Goal: Task Accomplishment & Management: Manage account settings

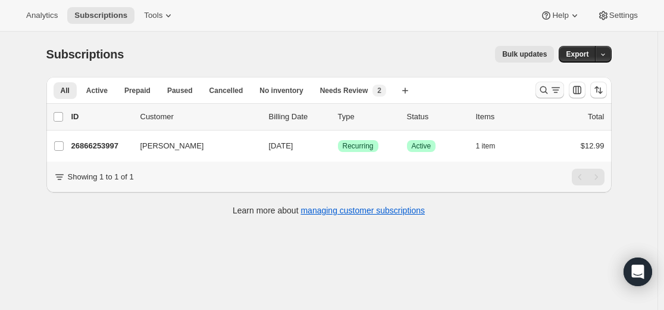
click at [548, 92] on icon "Search and filter results" at bounding box center [544, 90] width 8 height 8
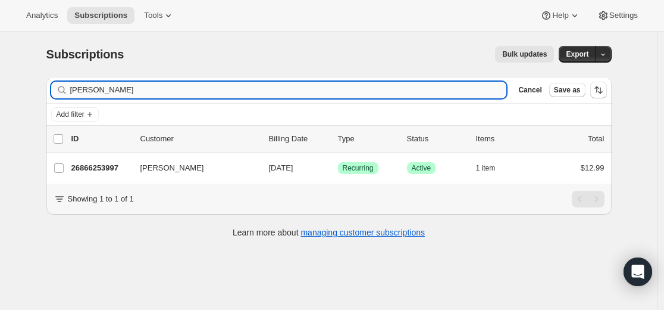
click at [297, 86] on input "[PERSON_NAME]" at bounding box center [288, 90] width 437 height 17
click at [296, 86] on input "[PERSON_NAME]" at bounding box center [288, 90] width 437 height 17
type input "[PERSON_NAME][EMAIL_ADDRESS][DOMAIN_NAME]"
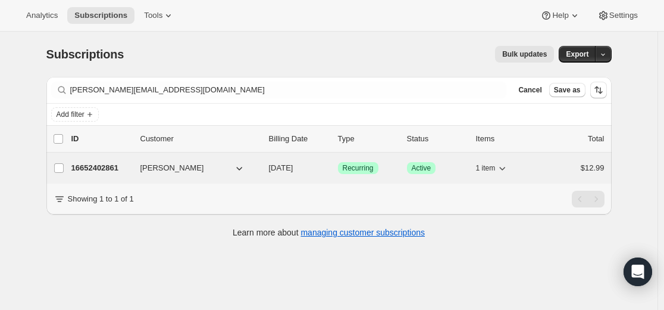
click at [104, 167] on p "16652402861" at bounding box center [101, 168] width 60 height 12
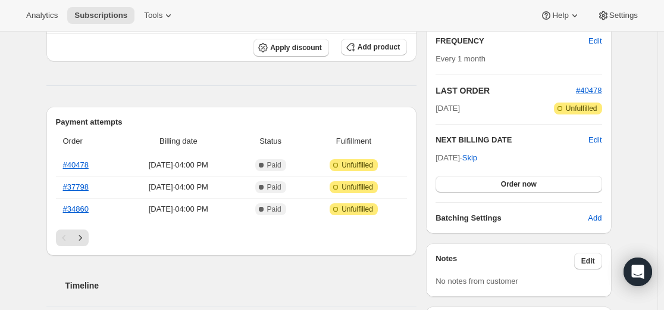
scroll to position [238, 0]
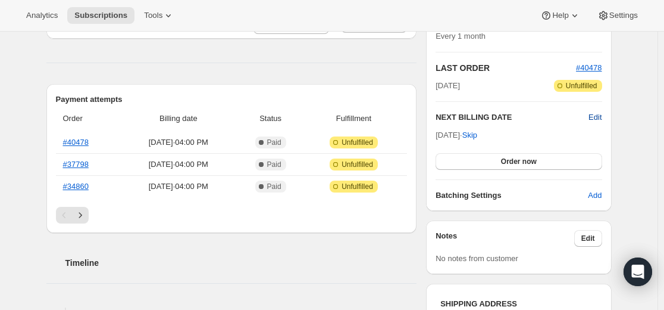
click at [601, 117] on span "Edit" at bounding box center [595, 117] width 13 height 12
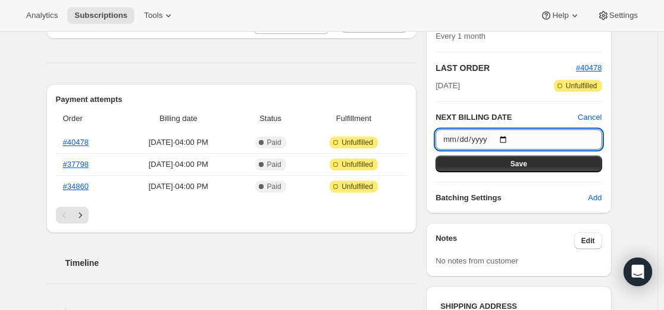
click at [508, 136] on input "[DATE]" at bounding box center [519, 139] width 166 height 20
type input "[DATE]"
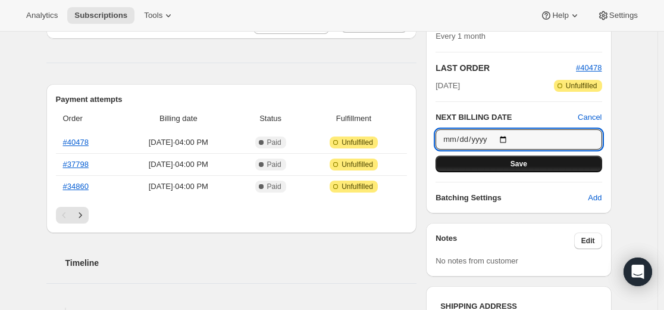
click at [535, 164] on button "Save" at bounding box center [519, 163] width 166 height 17
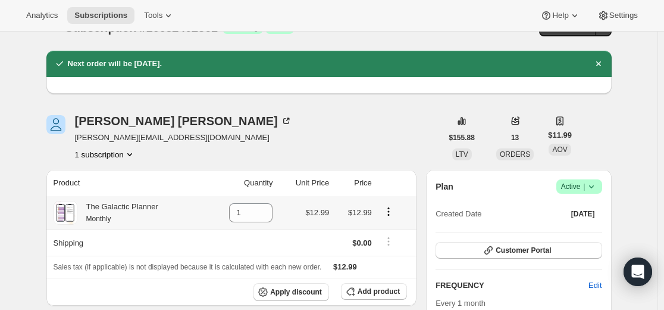
scroll to position [0, 0]
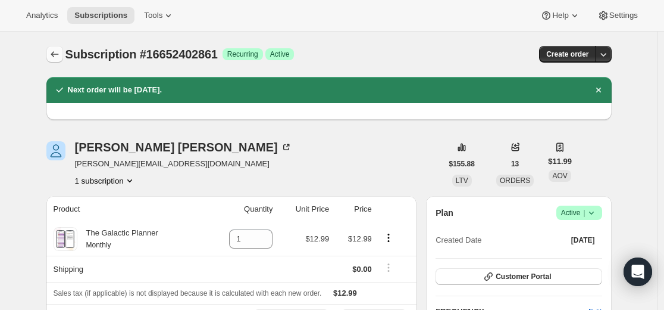
click at [55, 49] on icon "Subscriptions" at bounding box center [55, 54] width 12 height 12
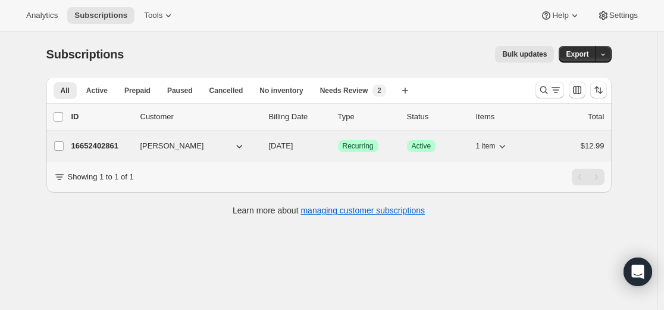
click at [114, 144] on p "16652402861" at bounding box center [101, 146] width 60 height 12
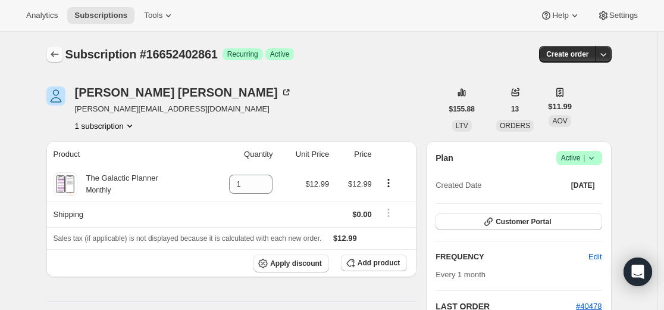
click at [57, 55] on icon "Subscriptions" at bounding box center [55, 54] width 12 height 12
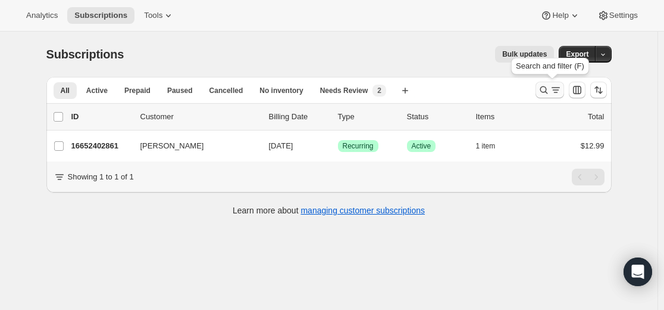
click at [545, 92] on icon "Search and filter results" at bounding box center [544, 90] width 12 height 12
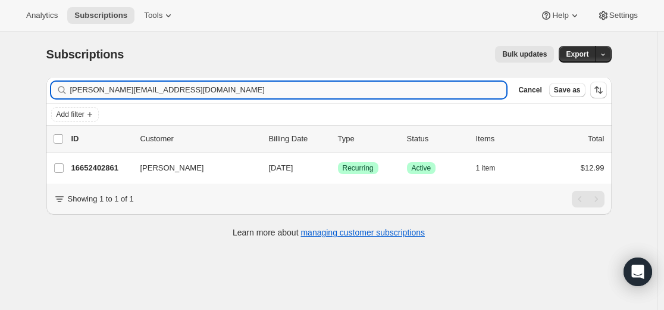
click at [382, 91] on input "[PERSON_NAME][EMAIL_ADDRESS][DOMAIN_NAME]" at bounding box center [288, 90] width 437 height 17
click at [381, 90] on input "[PERSON_NAME][EMAIL_ADDRESS][DOMAIN_NAME]" at bounding box center [288, 90] width 437 height 17
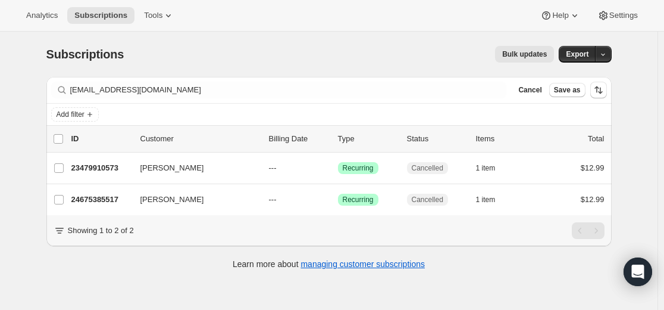
click at [152, 255] on div "Filter subscribers [EMAIL_ADDRESS][DOMAIN_NAME] Clear Cancel Save as Add filter…" at bounding box center [328, 179] width 565 height 205
click at [147, 246] on div "Showing 1 to 2 of 2" at bounding box center [328, 230] width 565 height 31
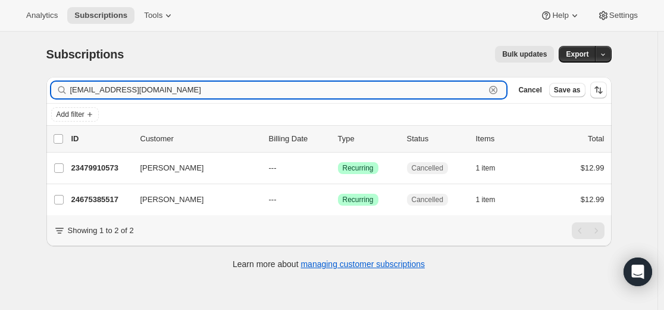
click at [486, 90] on input "[EMAIL_ADDRESS][DOMAIN_NAME]" at bounding box center [277, 90] width 415 height 17
click at [477, 90] on input "[EMAIL_ADDRESS][DOMAIN_NAME]" at bounding box center [277, 90] width 415 height 17
paste input "26872447149"
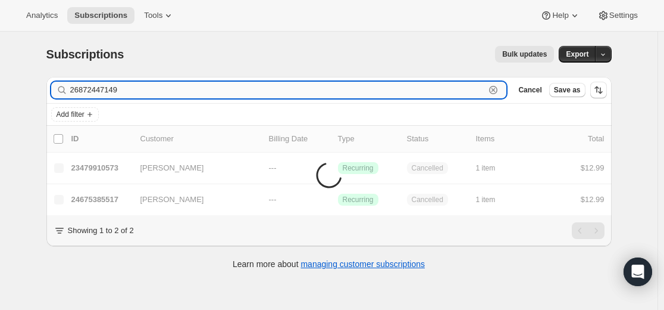
type input "26872447149"
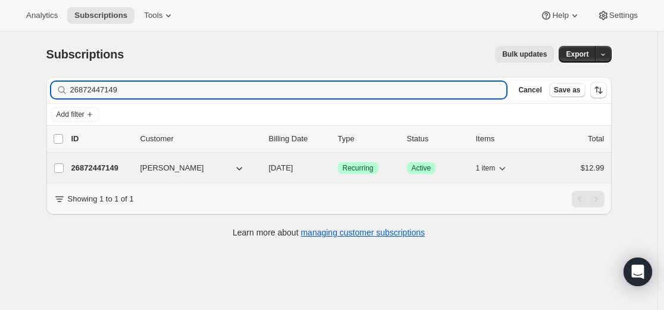
click at [103, 171] on p "26872447149" at bounding box center [101, 168] width 60 height 12
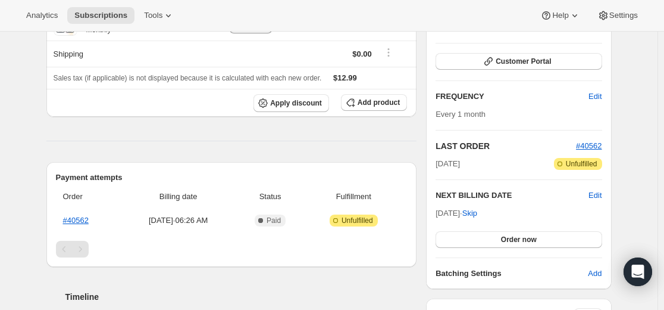
scroll to position [179, 0]
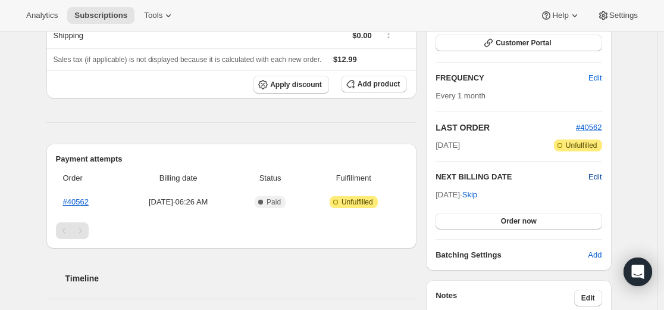
click at [601, 176] on span "Edit" at bounding box center [595, 177] width 13 height 12
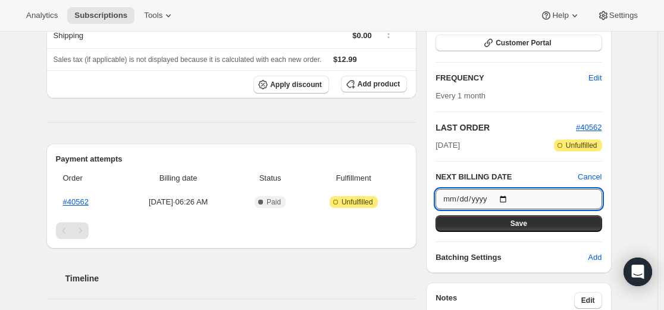
click at [514, 195] on input "[DATE]" at bounding box center [519, 199] width 166 height 20
click at [514, 199] on input "[DATE]" at bounding box center [519, 199] width 166 height 20
type input "[DATE]"
click at [524, 223] on span "Save" at bounding box center [519, 223] width 17 height 10
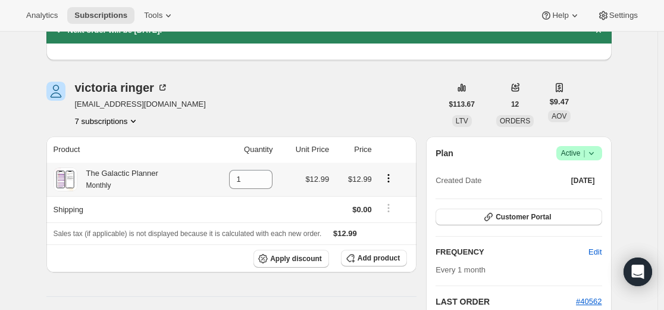
scroll to position [0, 0]
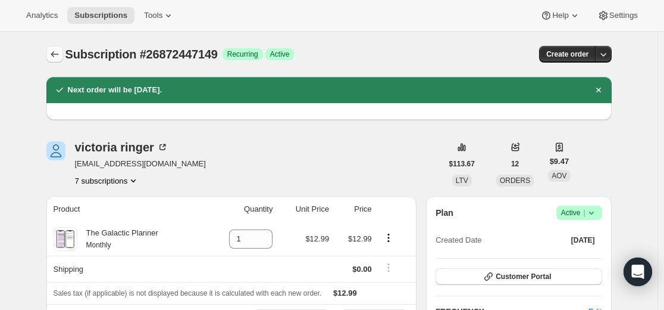
click at [55, 58] on icon "Subscriptions" at bounding box center [55, 54] width 12 height 12
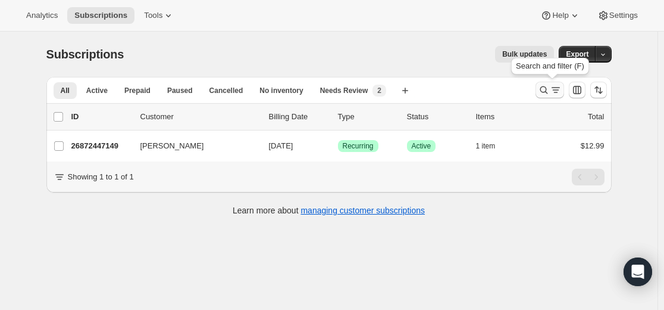
click at [541, 92] on icon "Search and filter results" at bounding box center [544, 90] width 12 height 12
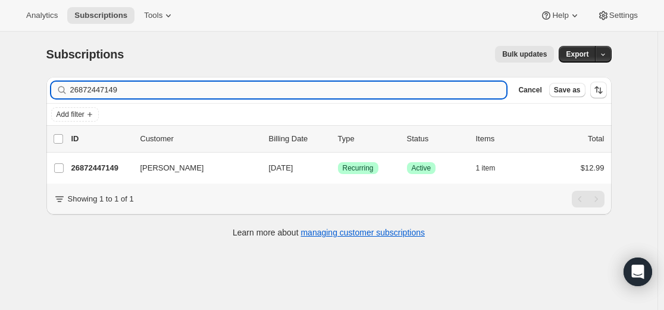
click at [346, 91] on input "26872447149" at bounding box center [288, 90] width 437 height 17
click at [346, 90] on input "26872447149" at bounding box center [288, 90] width 437 height 17
type input "[PERSON_NAME][EMAIL_ADDRESS][DOMAIN_NAME]"
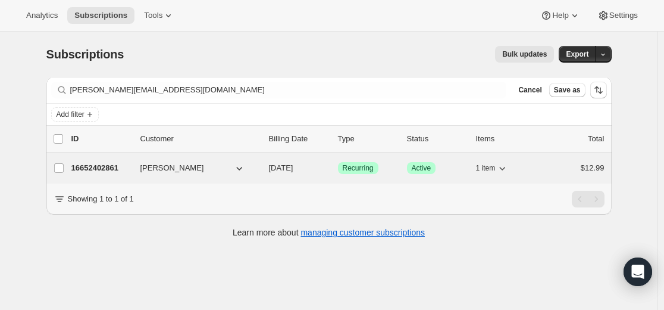
click at [103, 165] on p "16652402861" at bounding box center [101, 168] width 60 height 12
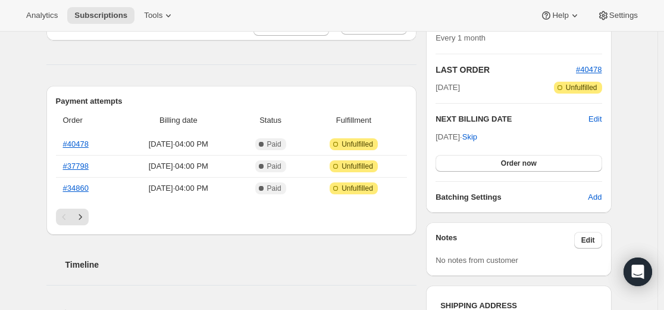
scroll to position [238, 0]
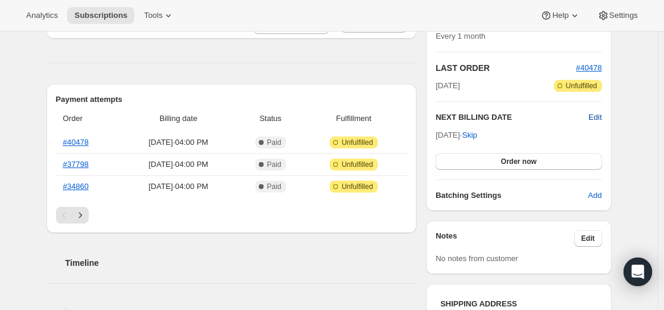
click at [596, 117] on span "Edit" at bounding box center [595, 117] width 13 height 12
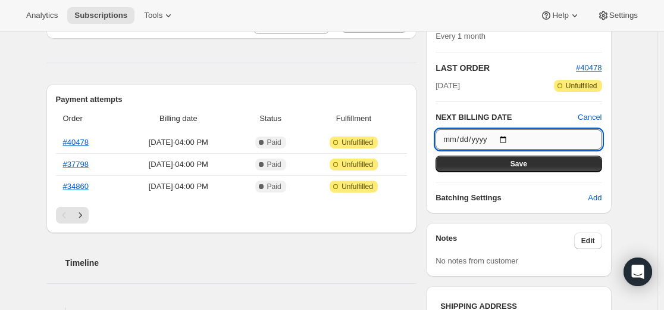
click at [510, 138] on input "[DATE]" at bounding box center [519, 139] width 166 height 20
type input "[DATE]"
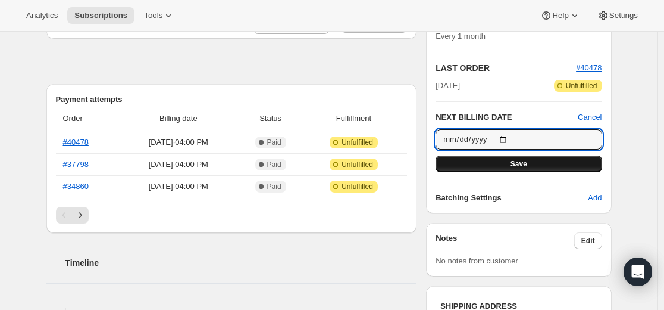
click at [524, 164] on span "Save" at bounding box center [519, 164] width 17 height 10
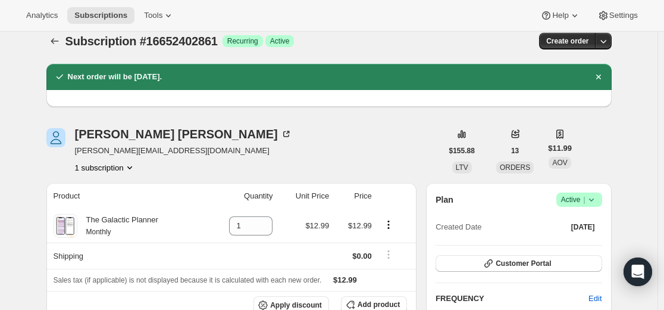
scroll to position [0, 0]
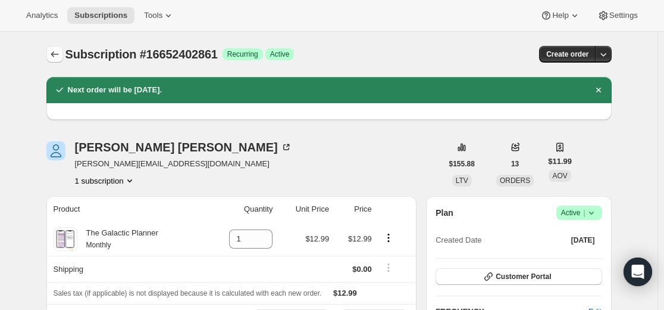
click at [55, 54] on icon "Subscriptions" at bounding box center [55, 54] width 12 height 12
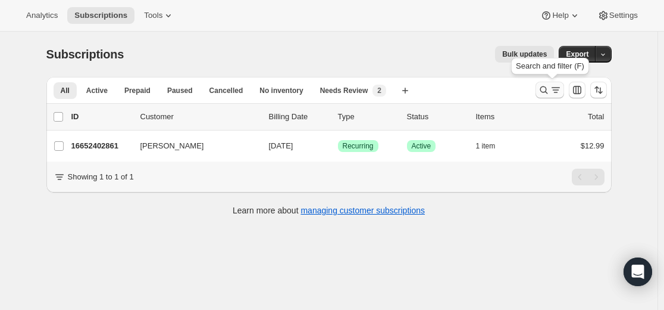
click at [546, 89] on icon "Search and filter results" at bounding box center [544, 90] width 12 height 12
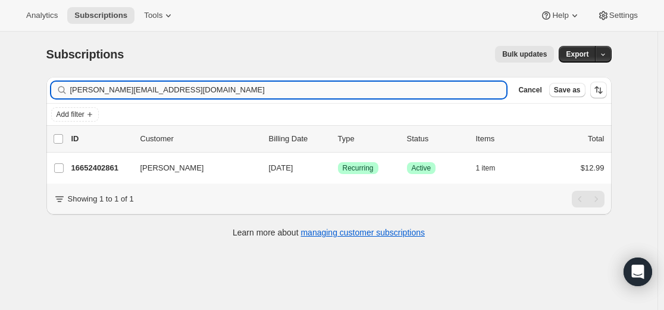
click at [310, 86] on input "[PERSON_NAME][EMAIL_ADDRESS][DOMAIN_NAME]" at bounding box center [288, 90] width 437 height 17
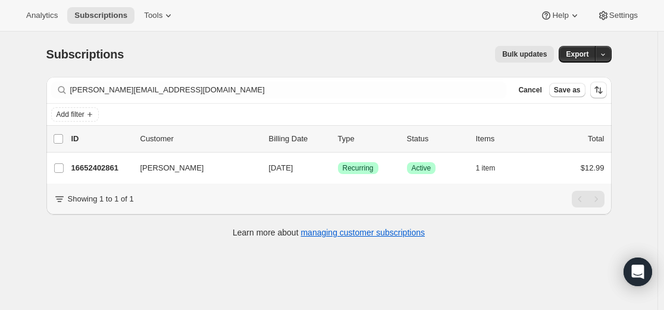
drag, startPoint x: 168, startPoint y: 274, endPoint x: 141, endPoint y: 201, distance: 78.7
click at [168, 274] on div "Subscriptions. This page is ready Subscriptions Bulk updates More actions Bulk …" at bounding box center [329, 187] width 658 height 310
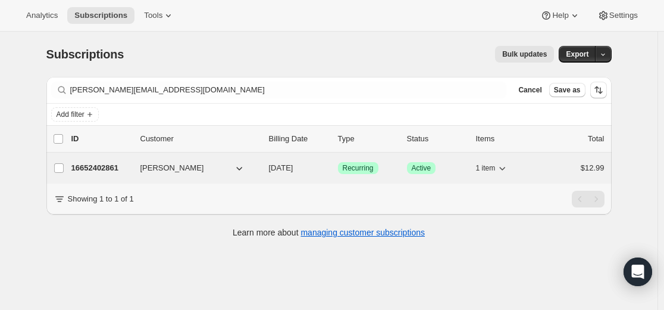
click at [112, 167] on p "16652402861" at bounding box center [101, 168] width 60 height 12
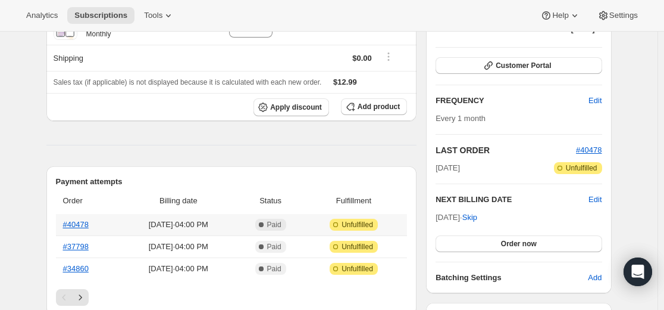
scroll to position [179, 0]
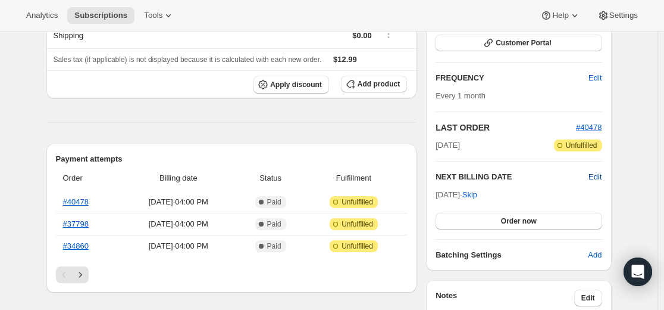
click at [598, 177] on span "Edit" at bounding box center [595, 177] width 13 height 12
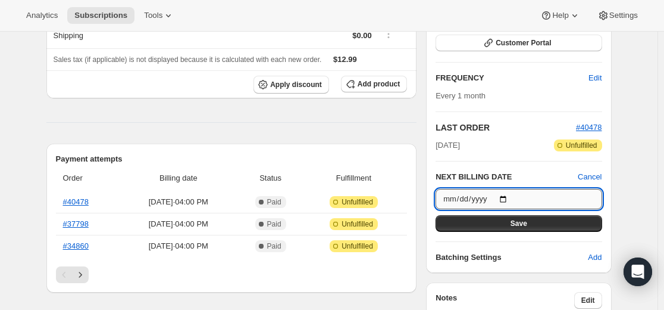
click at [508, 197] on input "[DATE]" at bounding box center [519, 199] width 166 height 20
type input "[DATE]"
click at [518, 226] on span "Save" at bounding box center [519, 223] width 17 height 10
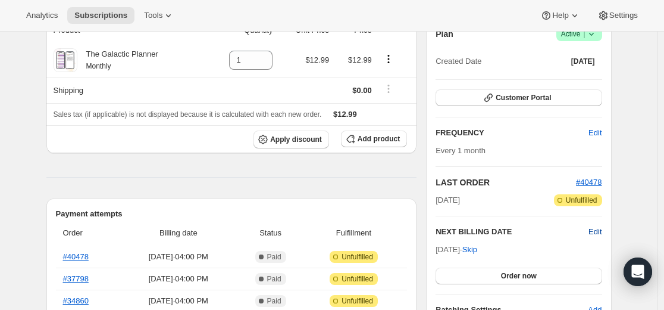
click at [596, 232] on span "Edit" at bounding box center [595, 232] width 13 height 12
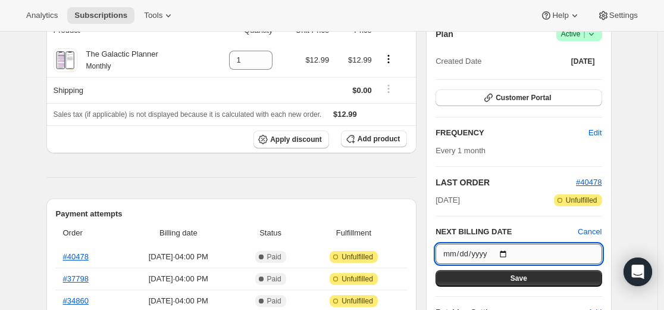
click at [508, 248] on input "[DATE]" at bounding box center [519, 253] width 166 height 20
type input "[DATE]"
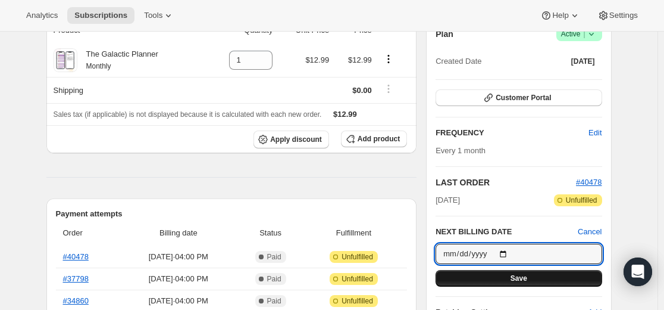
click at [527, 277] on span "Save" at bounding box center [519, 278] width 17 height 10
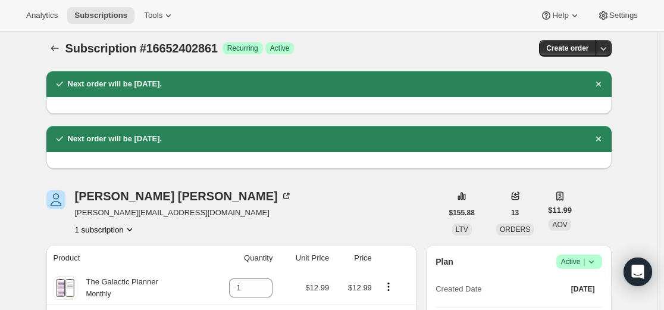
scroll to position [0, 0]
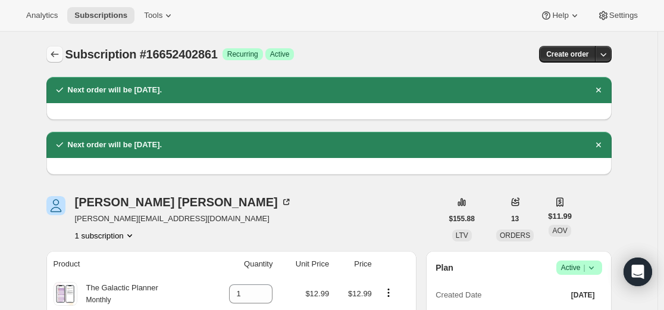
click at [57, 56] on icon "Subscriptions" at bounding box center [55, 54] width 12 height 12
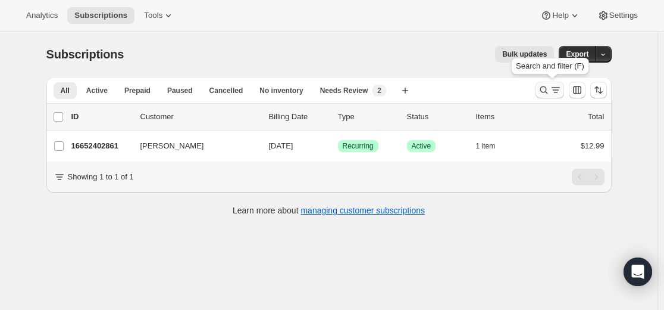
click at [545, 90] on icon "Search and filter results" at bounding box center [544, 90] width 12 height 12
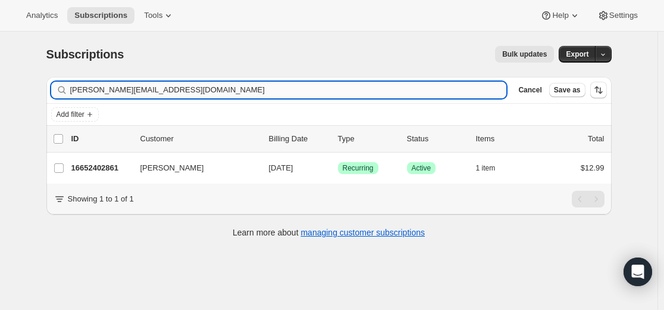
click at [361, 89] on input "[PERSON_NAME][EMAIL_ADDRESS][DOMAIN_NAME]" at bounding box center [288, 90] width 437 height 17
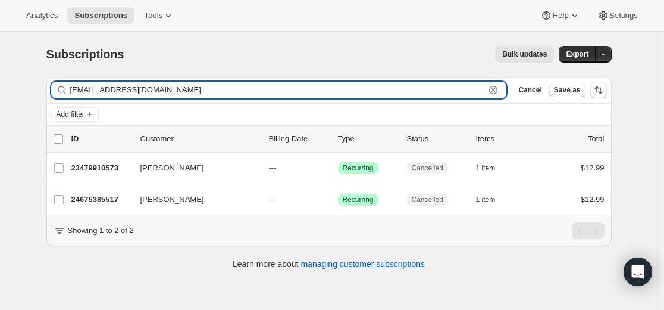
click at [458, 90] on input "[EMAIL_ADDRESS][DOMAIN_NAME]" at bounding box center [277, 90] width 415 height 17
click at [457, 90] on input "[EMAIL_ADDRESS][DOMAIN_NAME]" at bounding box center [277, 90] width 415 height 17
paste input "26872447149"
type input "26872447149"
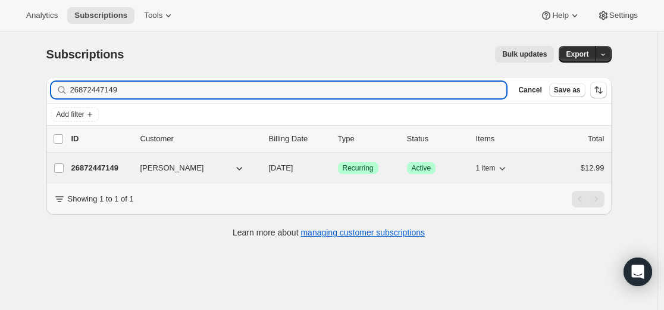
click at [115, 169] on p "26872447149" at bounding box center [101, 168] width 60 height 12
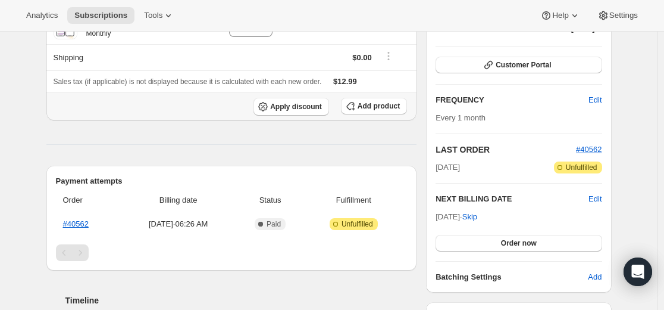
scroll to position [179, 0]
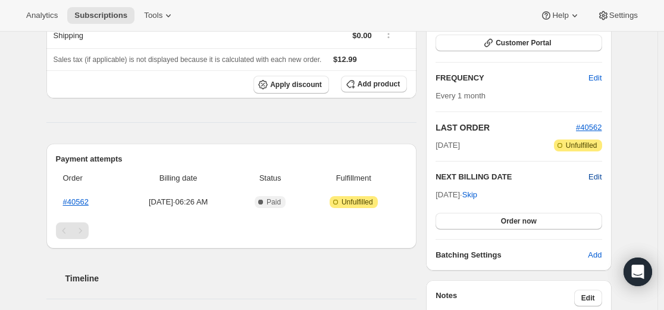
click at [602, 177] on span "Edit" at bounding box center [595, 177] width 13 height 12
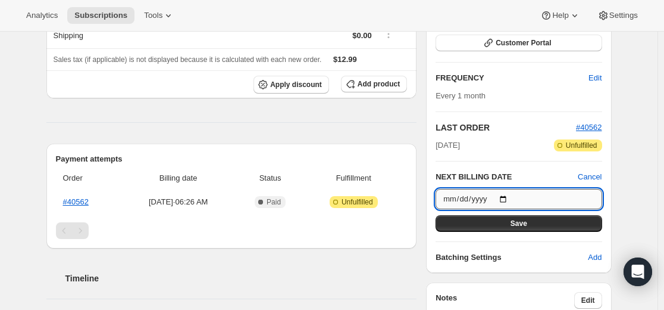
click at [511, 198] on input "[DATE]" at bounding box center [519, 199] width 166 height 20
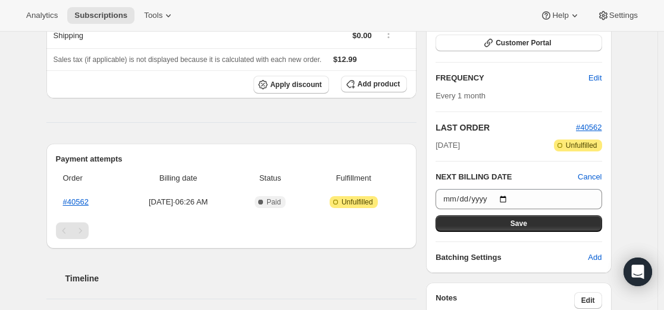
click at [631, 173] on div "Subscription #26872447149. This page is ready Subscription #26872447149 Success…" at bounding box center [329, 213] width 658 height 721
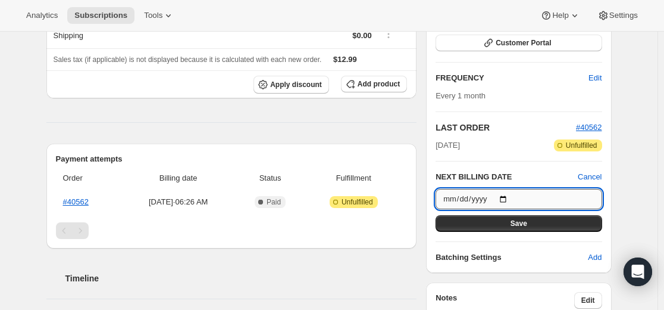
click at [510, 199] on input "[DATE]" at bounding box center [519, 199] width 166 height 20
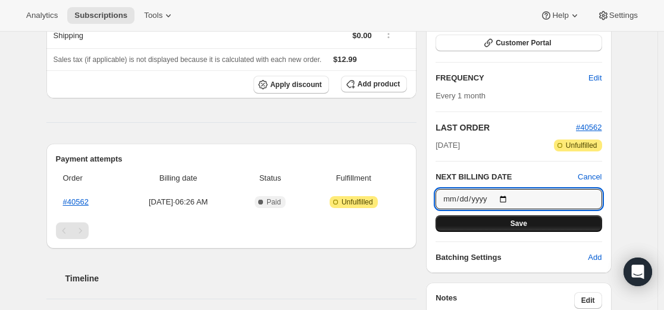
click at [521, 226] on span "Save" at bounding box center [519, 223] width 17 height 10
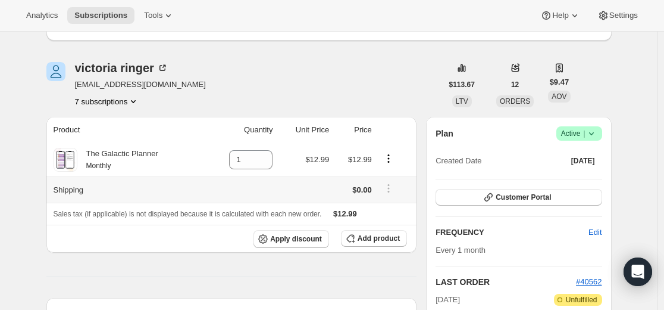
scroll to position [0, 0]
